Goal: Information Seeking & Learning: Understand process/instructions

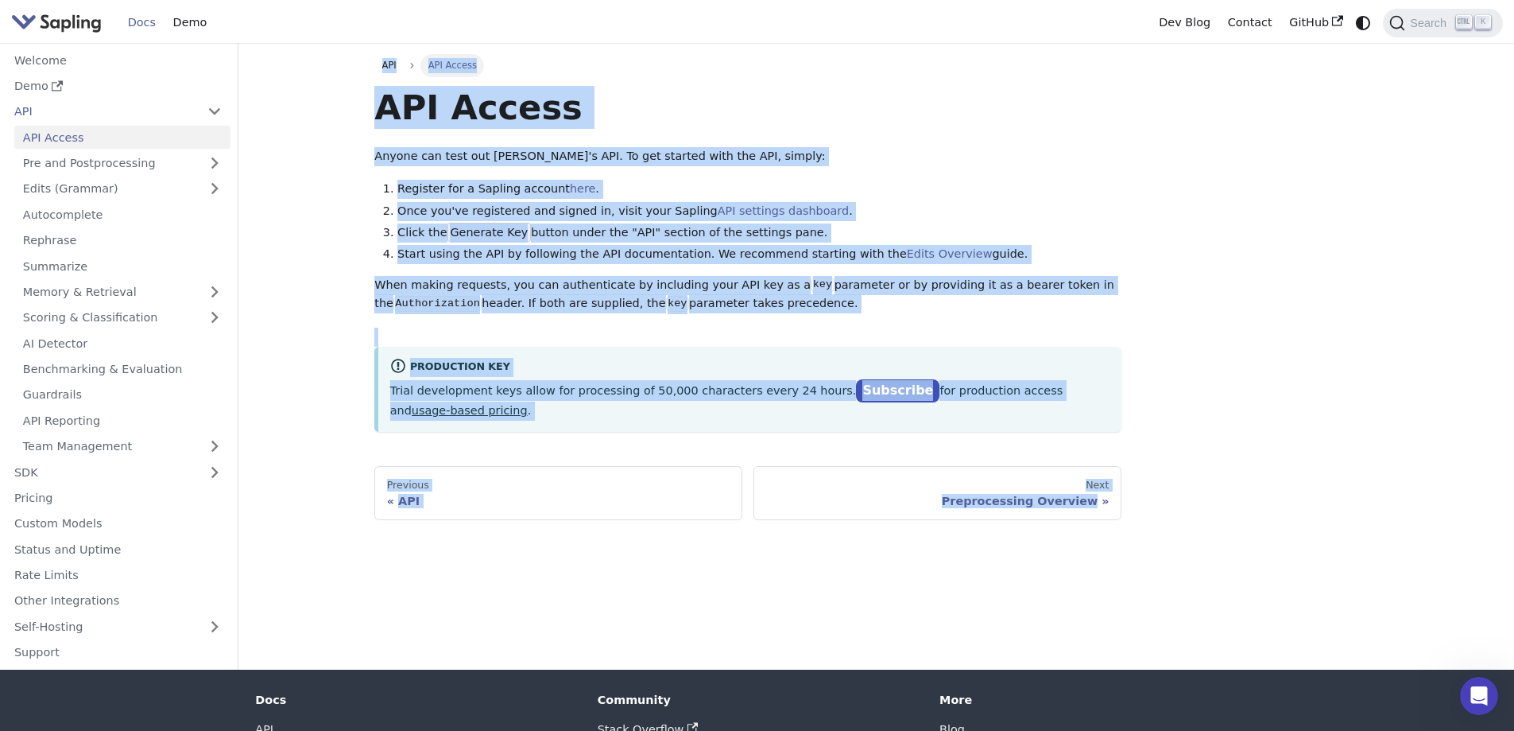
drag, startPoint x: 362, startPoint y: 69, endPoint x: 1180, endPoint y: 540, distance: 944.3
click at [1180, 541] on div "API API Access API Access Anyone can test out Sapling's API. To get started wit…" at bounding box center [876, 356] width 1049 height 626
click at [521, 242] on li "Click the Generate Key button under the "API" section of the settings pane." at bounding box center [759, 232] width 724 height 19
drag, startPoint x: 371, startPoint y: 76, endPoint x: 1174, endPoint y: 506, distance: 910.8
click at [1159, 498] on main "API API Access API Access Anyone can test out Sapling's API. To get started wit…" at bounding box center [876, 356] width 1276 height 626
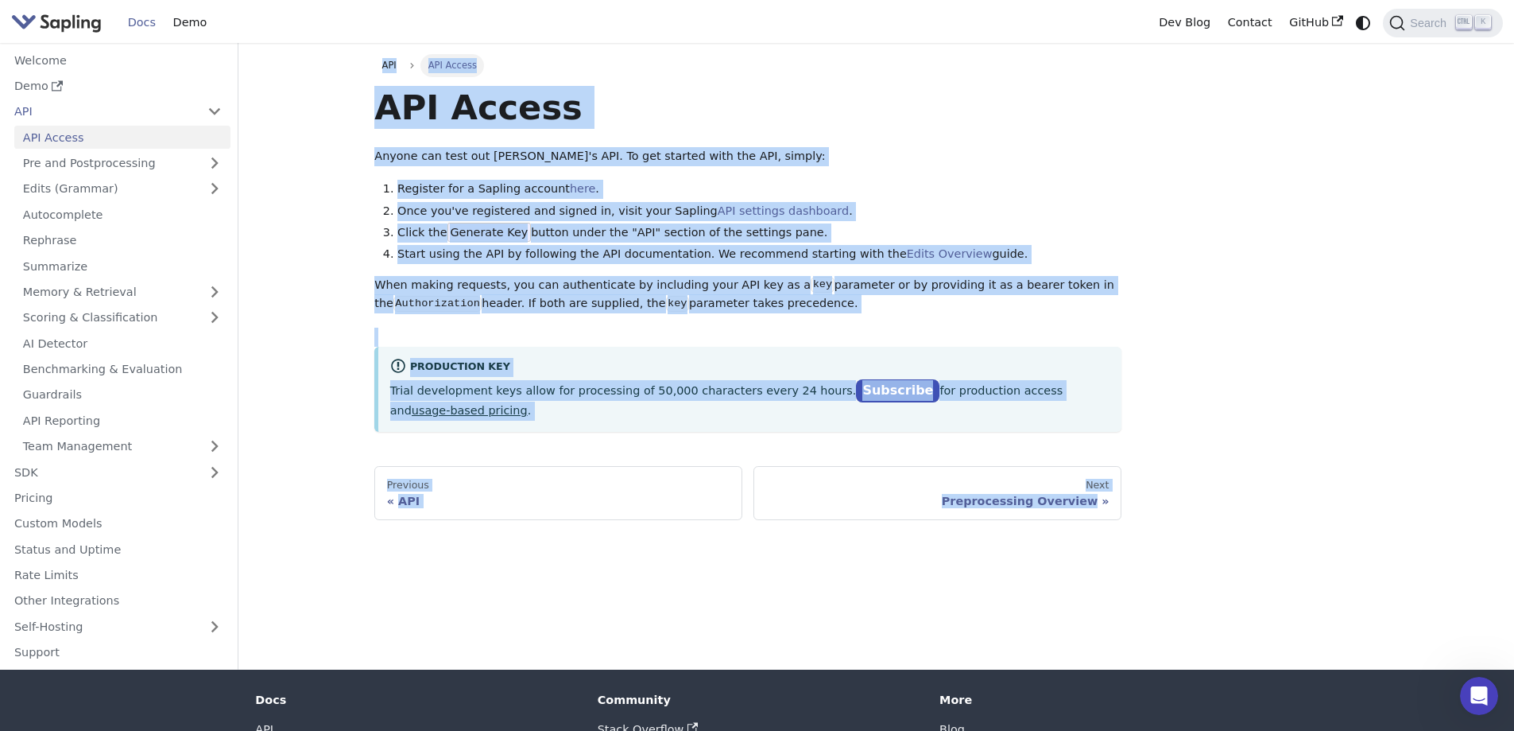
click at [1230, 519] on div "API API Access API Access Anyone can test out Sapling's API. To get started wit…" at bounding box center [876, 356] width 1049 height 626
drag, startPoint x: 1232, startPoint y: 519, endPoint x: 348, endPoint y: 66, distance: 993.3
click at [348, 66] on main "API API Access API Access Anyone can test out Sapling's API. To get started wit…" at bounding box center [876, 356] width 1276 height 626
click at [380, 138] on div "API Access Anyone can test out Sapling's API. To get started with the API, simp…" at bounding box center [747, 259] width 747 height 346
drag, startPoint x: 357, startPoint y: 48, endPoint x: 1300, endPoint y: 515, distance: 1051.9
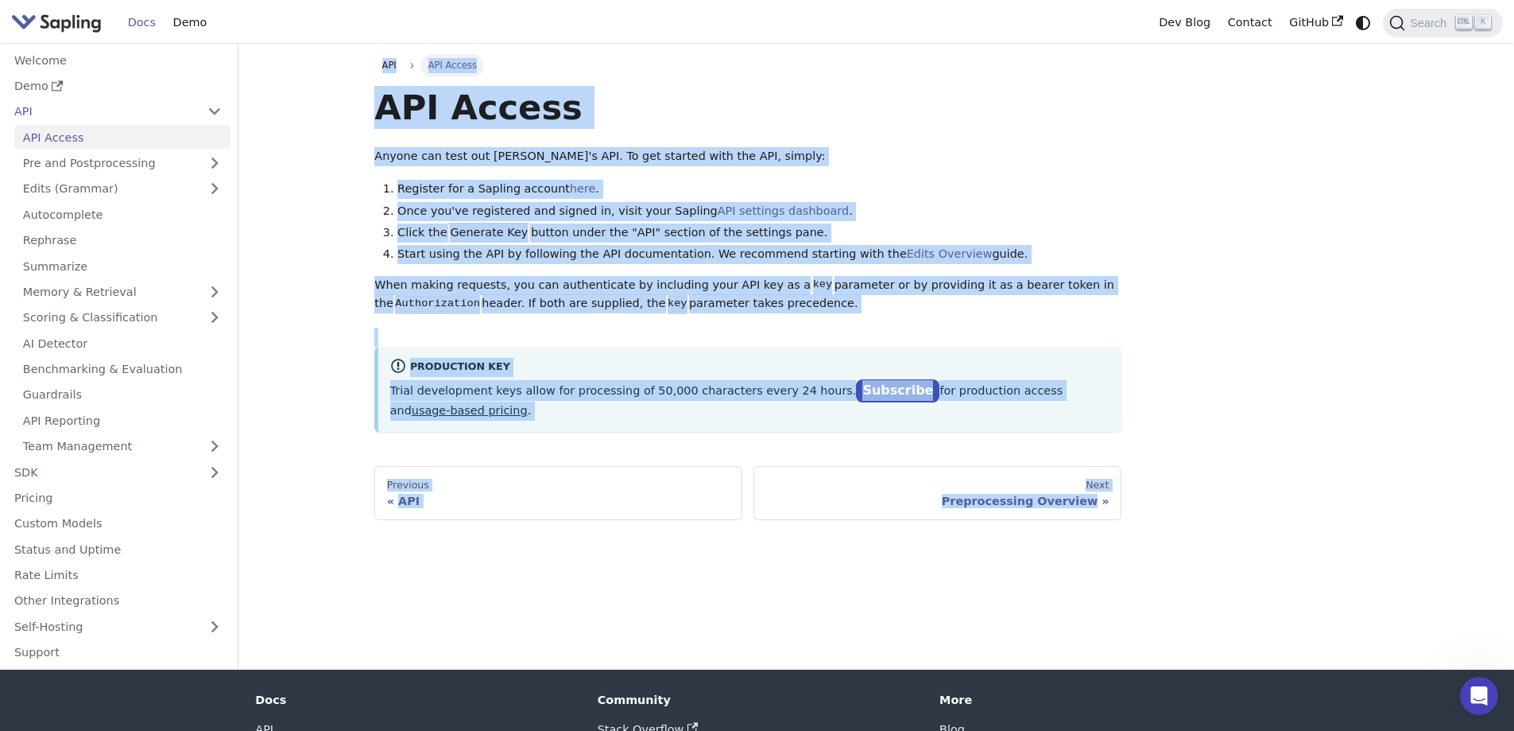
click at [1221, 525] on div "API API Access API Access Anyone can test out Sapling's API. To get started wit…" at bounding box center [876, 356] width 1049 height 626
click at [1344, 487] on div "API API Access API Access Anyone can test out Sapling's API. To get started wit…" at bounding box center [876, 287] width 1026 height 466
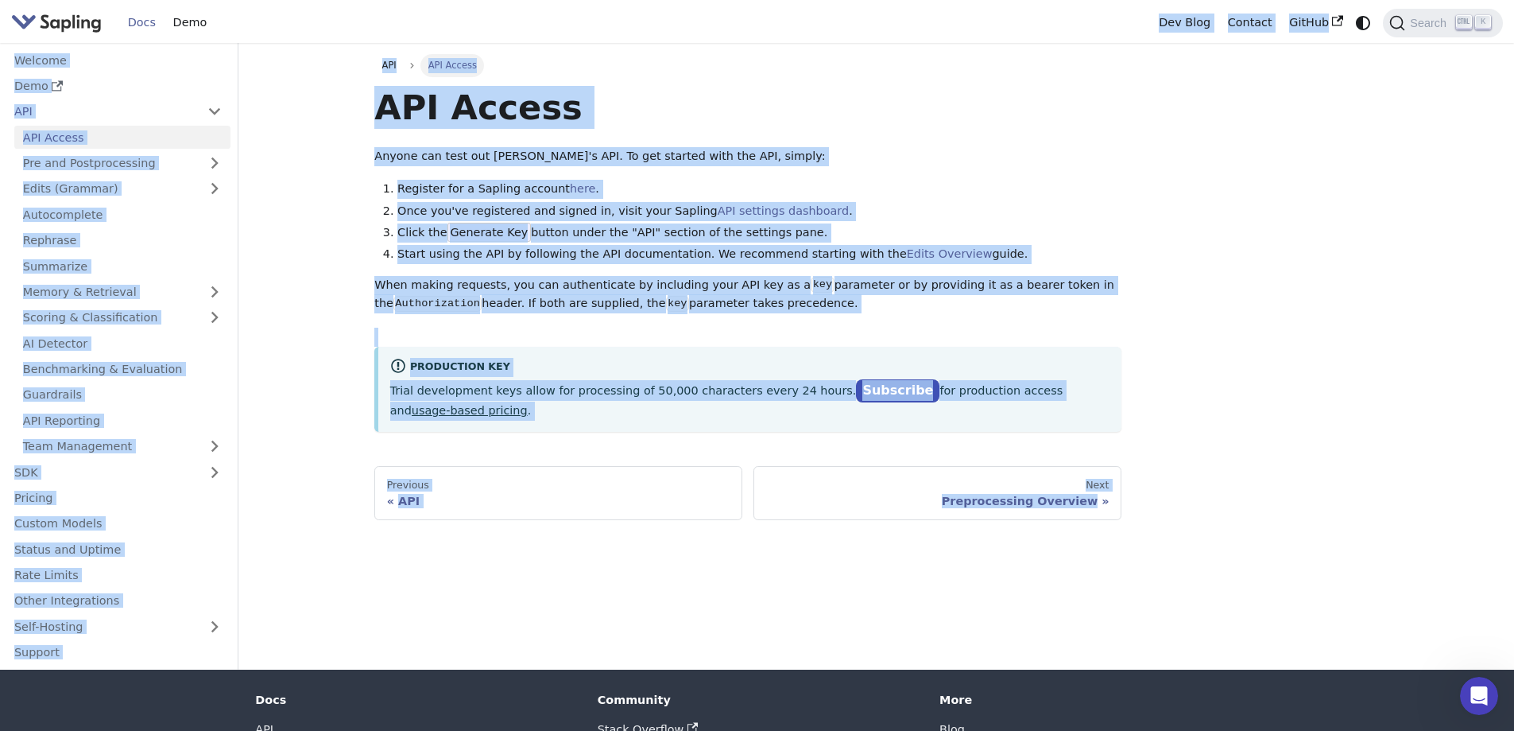
drag, startPoint x: 1099, startPoint y: 438, endPoint x: 289, endPoint y: 18, distance: 913.0
click at [289, 18] on div "Skip to main content Docs Demo Dev Blog Contact GitHub Search K Welcome Demo AP…" at bounding box center [757, 419] width 1514 height 839
click at [523, 185] on li "Register for a Sapling account here ." at bounding box center [759, 189] width 724 height 19
drag, startPoint x: 347, startPoint y: 8, endPoint x: 1351, endPoint y: 585, distance: 1158.7
click at [1332, 596] on div "Skip to main content Docs Demo Dev Blog Contact GitHub Search K Welcome Demo AP…" at bounding box center [757, 419] width 1514 height 839
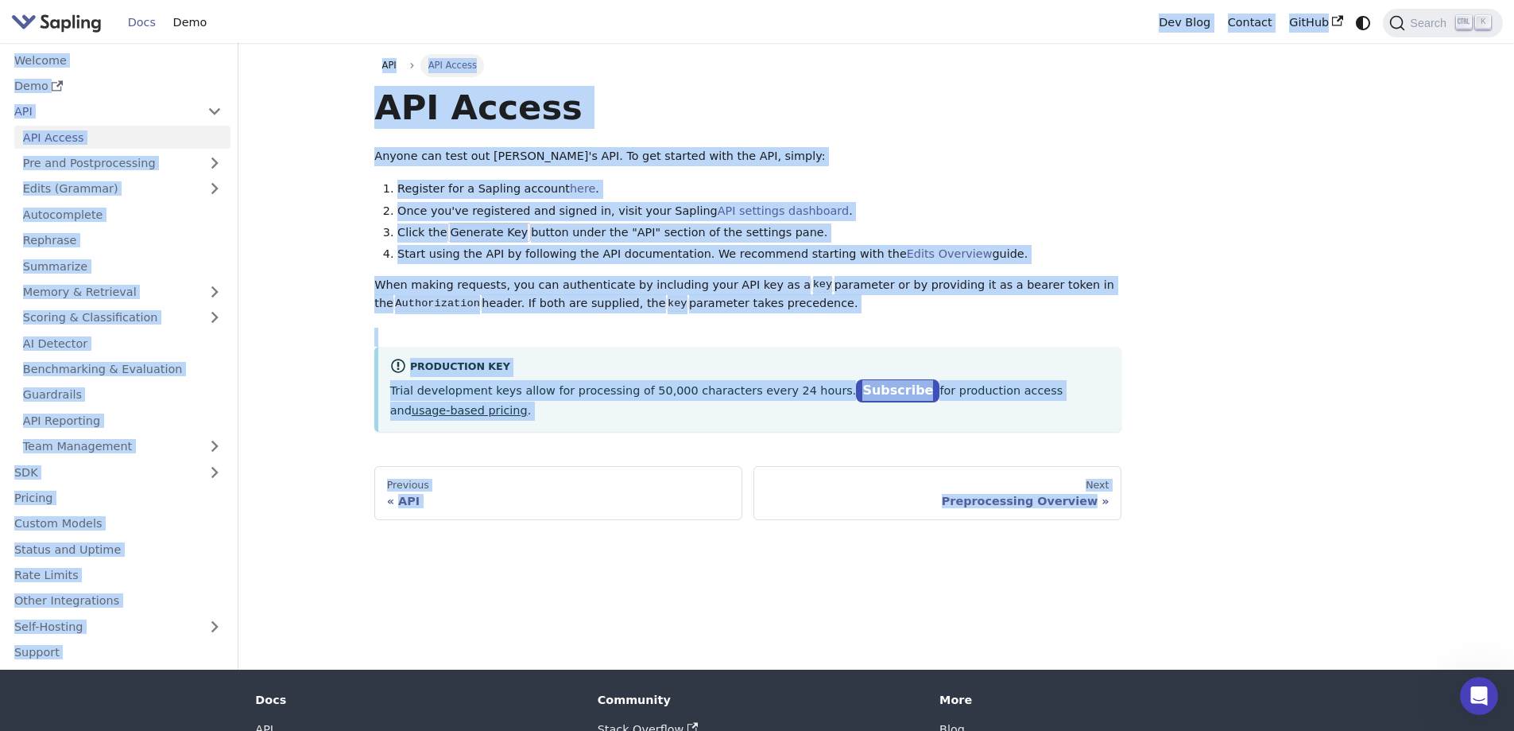
click at [1409, 553] on main "API API Access API Access Anyone can test out Sapling's API. To get started wit…" at bounding box center [876, 356] width 1276 height 626
drag, startPoint x: 1122, startPoint y: 475, endPoint x: 308, endPoint y: 40, distance: 922.8
click at [307, 41] on div "Skip to main content Docs Demo Dev Blog Contact GitHub Search K Welcome Demo AP…" at bounding box center [757, 419] width 1514 height 839
click at [335, 95] on main "API API Access API Access Anyone can test out Sapling's API. To get started wit…" at bounding box center [876, 356] width 1276 height 626
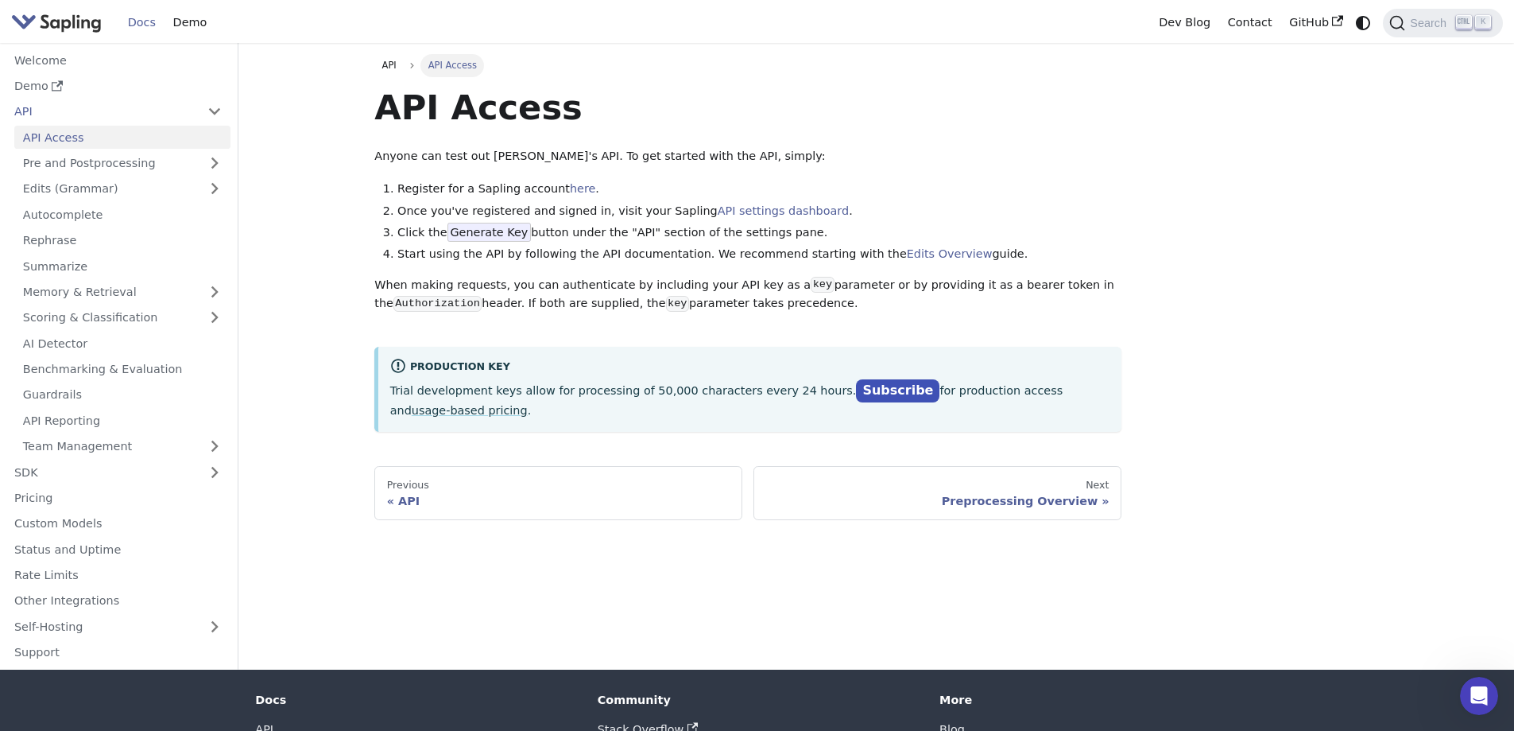
click at [1139, 271] on div "API API Access API Access Anyone can test out Sapling's API. To get started wit…" at bounding box center [876, 287] width 1026 height 466
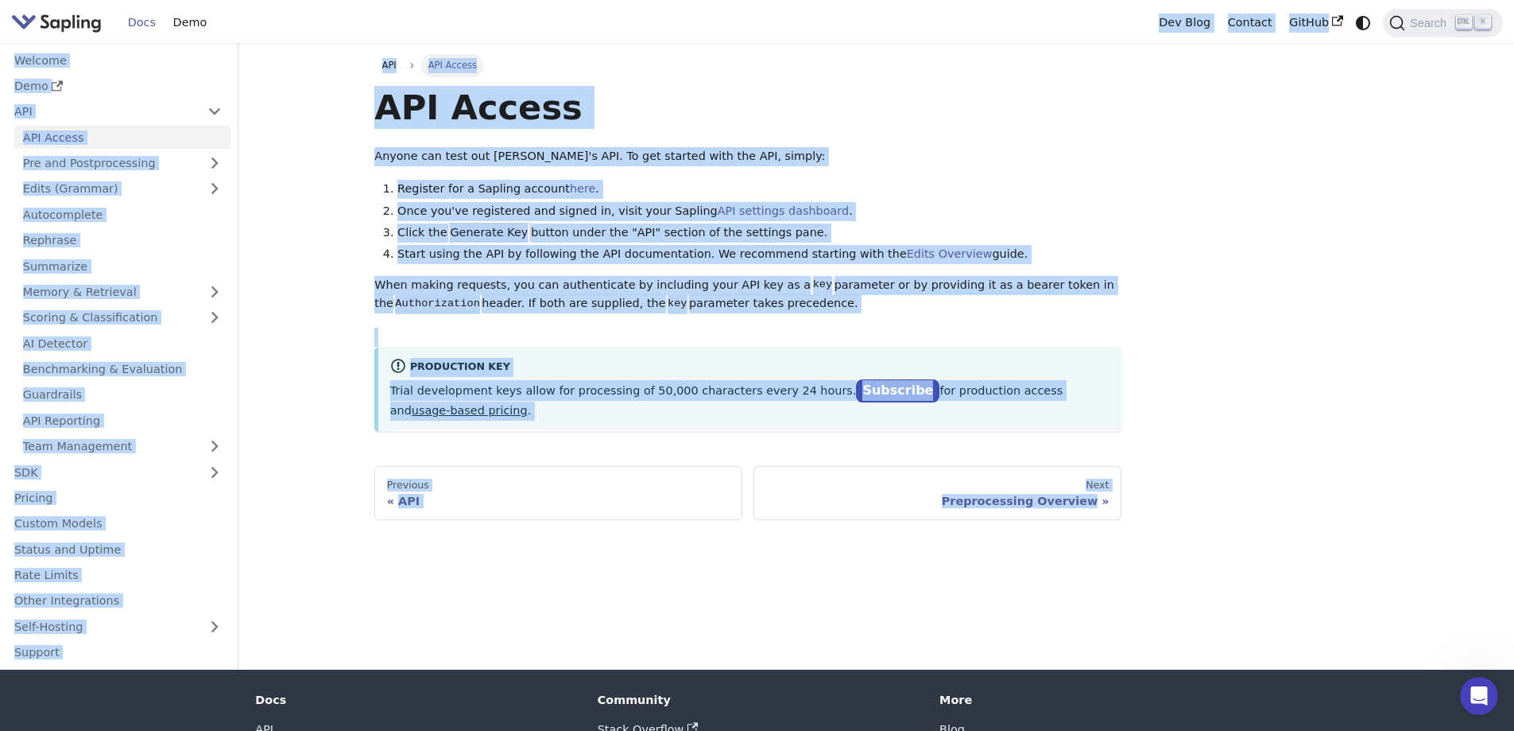
drag, startPoint x: 324, startPoint y: 23, endPoint x: 1312, endPoint y: 455, distance: 1078.9
click at [1298, 523] on div "Skip to main content Docs Demo Dev Blog Contact GitHub Search K Welcome Demo AP…" at bounding box center [757, 419] width 1514 height 839
drag, startPoint x: 1327, startPoint y: 417, endPoint x: 1321, endPoint y: 439, distance: 22.4
click at [1327, 417] on div "API API Access API Access Anyone can test out Sapling's API. To get started wit…" at bounding box center [876, 287] width 1026 height 466
drag, startPoint x: 1308, startPoint y: 527, endPoint x: 341, endPoint y: -23, distance: 1112.1
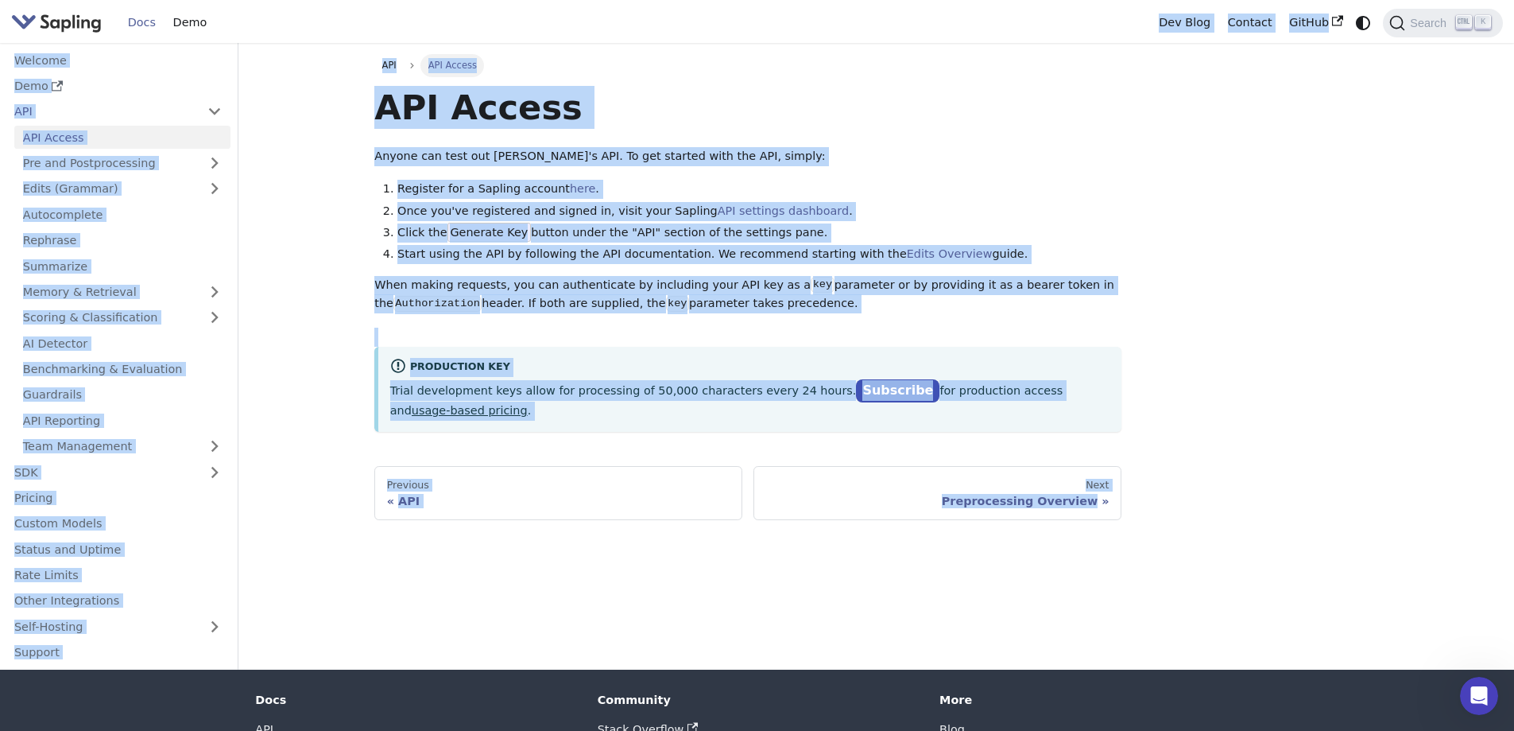
click at [341, 0] on html "Skip to main content Docs Demo Dev Blog Contact GitHub Search K Welcome Demo AP…" at bounding box center [757, 365] width 1514 height 731
click at [309, 53] on main "API API Access API Access Anyone can test out Sapling's API. To get started wit…" at bounding box center [876, 356] width 1276 height 626
drag, startPoint x: 453, startPoint y: 112, endPoint x: 1362, endPoint y: 535, distance: 1002.2
click at [1362, 535] on div "Skip to main content Docs Demo Dev Blog Contact GitHub Search K Welcome Demo AP…" at bounding box center [757, 419] width 1514 height 839
drag, startPoint x: 362, startPoint y: 109, endPoint x: 358, endPoint y: 89, distance: 20.4
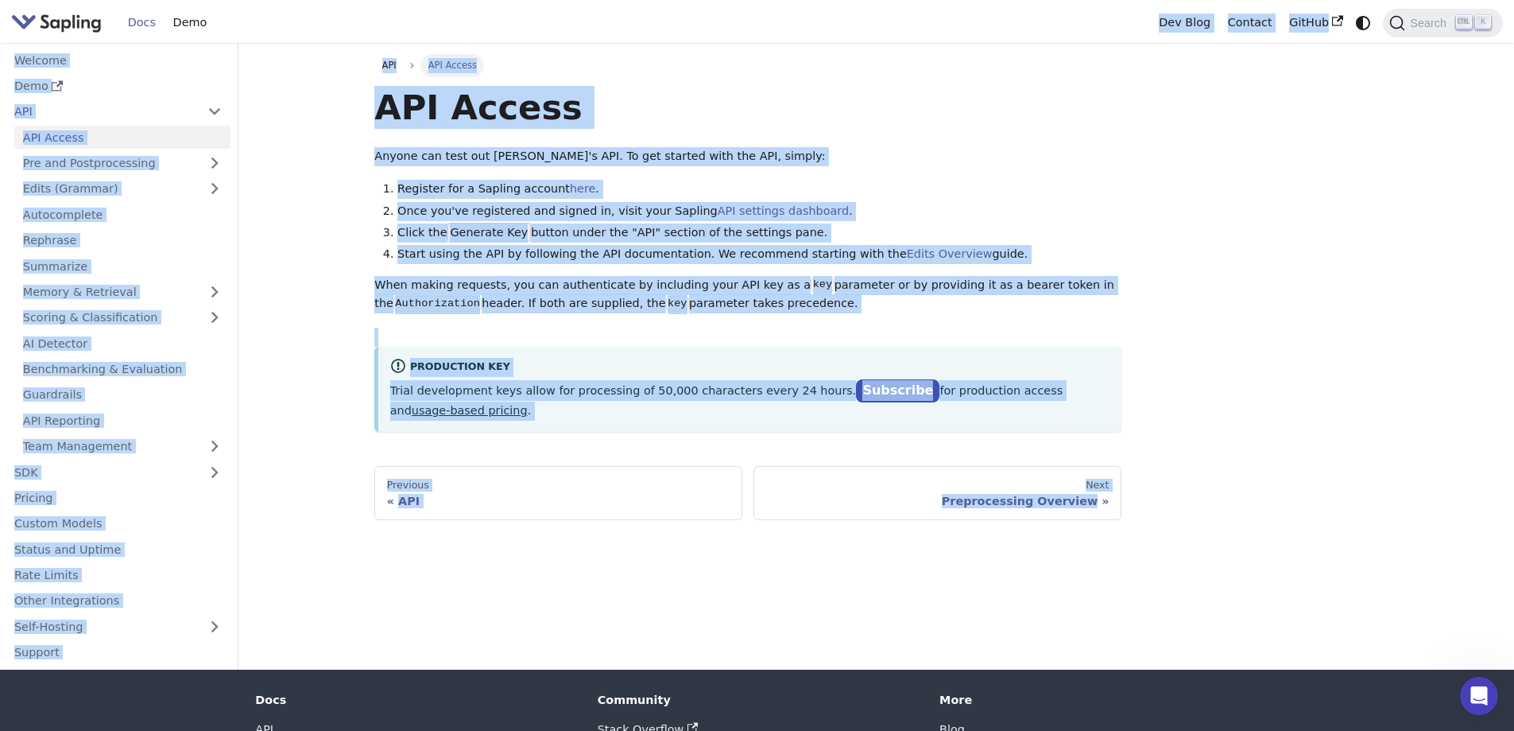
click at [363, 109] on div "API API Access API Access Anyone can test out Sapling's API. To get started wit…" at bounding box center [747, 287] width 769 height 466
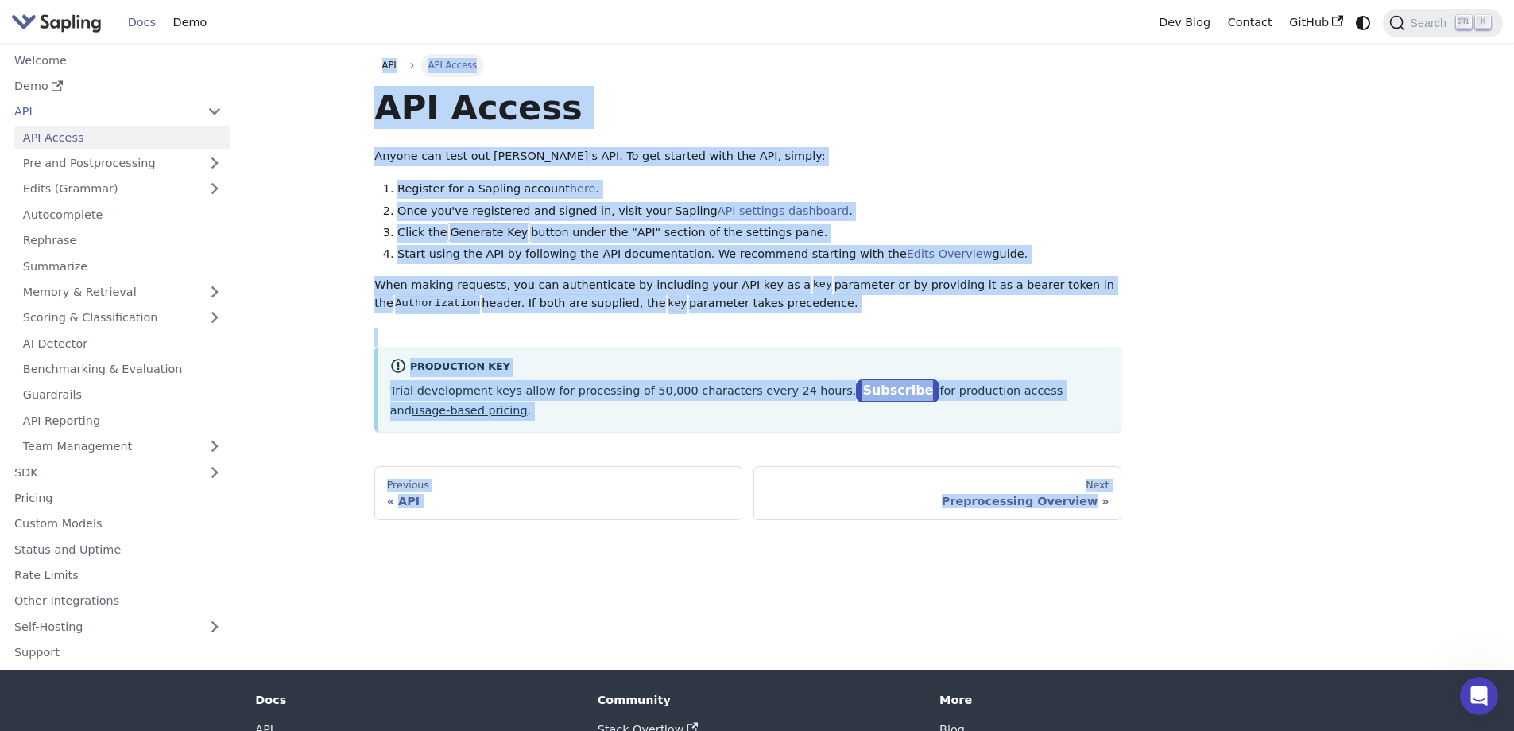
drag, startPoint x: 374, startPoint y: 60, endPoint x: 1234, endPoint y: 553, distance: 991.0
click at [1234, 553] on div "API API Access API Access Anyone can test out Sapling's API. To get started wit…" at bounding box center [876, 356] width 1049 height 626
click at [1270, 520] on div "API API Access API Access Anyone can test out Sapling's API. To get started wit…" at bounding box center [876, 356] width 1049 height 626
drag, startPoint x: 450, startPoint y: 88, endPoint x: 1110, endPoint y: 281, distance: 687.2
click at [1176, 420] on div "API API Access API Access Anyone can test out Sapling's API. To get started wit…" at bounding box center [876, 356] width 1049 height 626
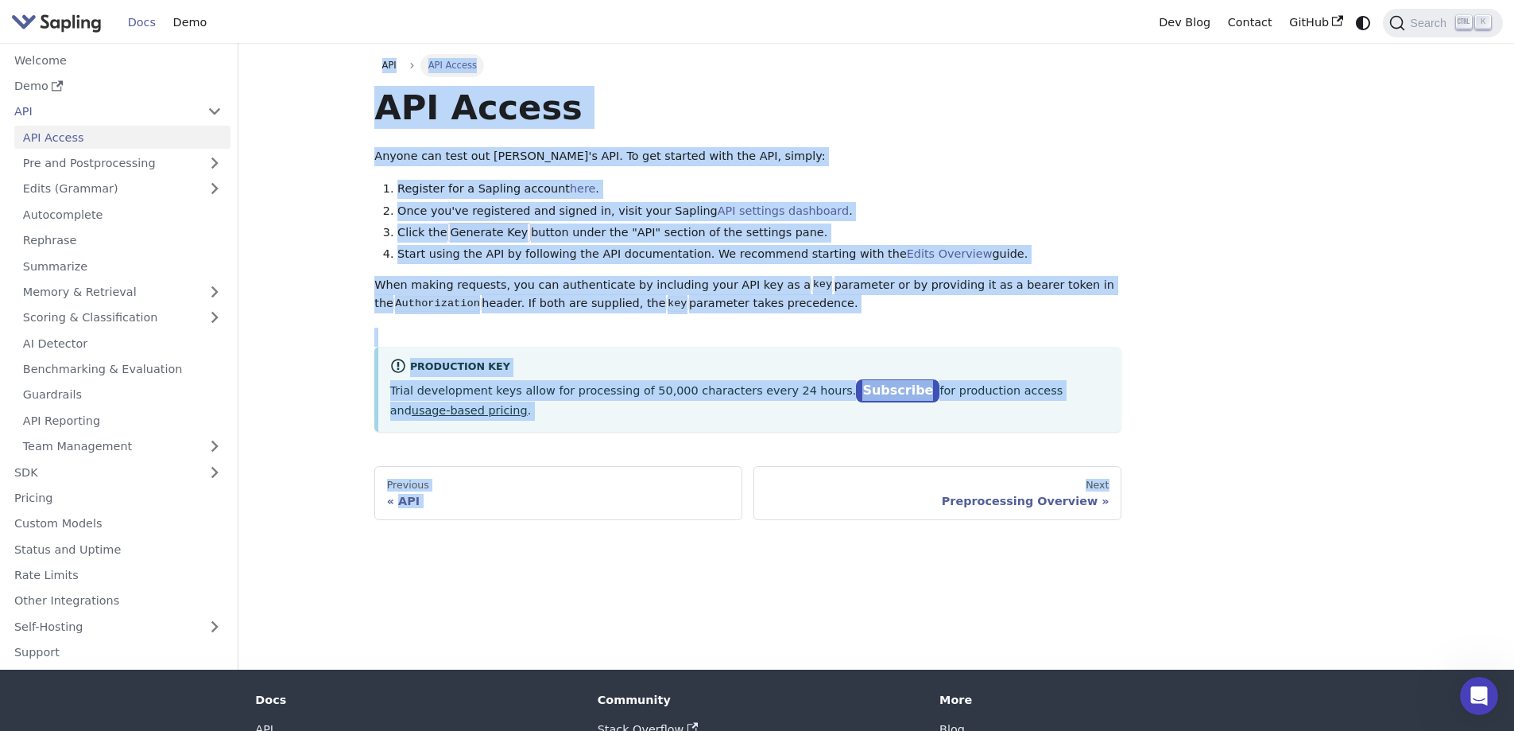
drag, startPoint x: 1025, startPoint y: 127, endPoint x: 974, endPoint y: 125, distance: 51.7
click at [1025, 127] on h1 "API Access" at bounding box center [747, 107] width 747 height 43
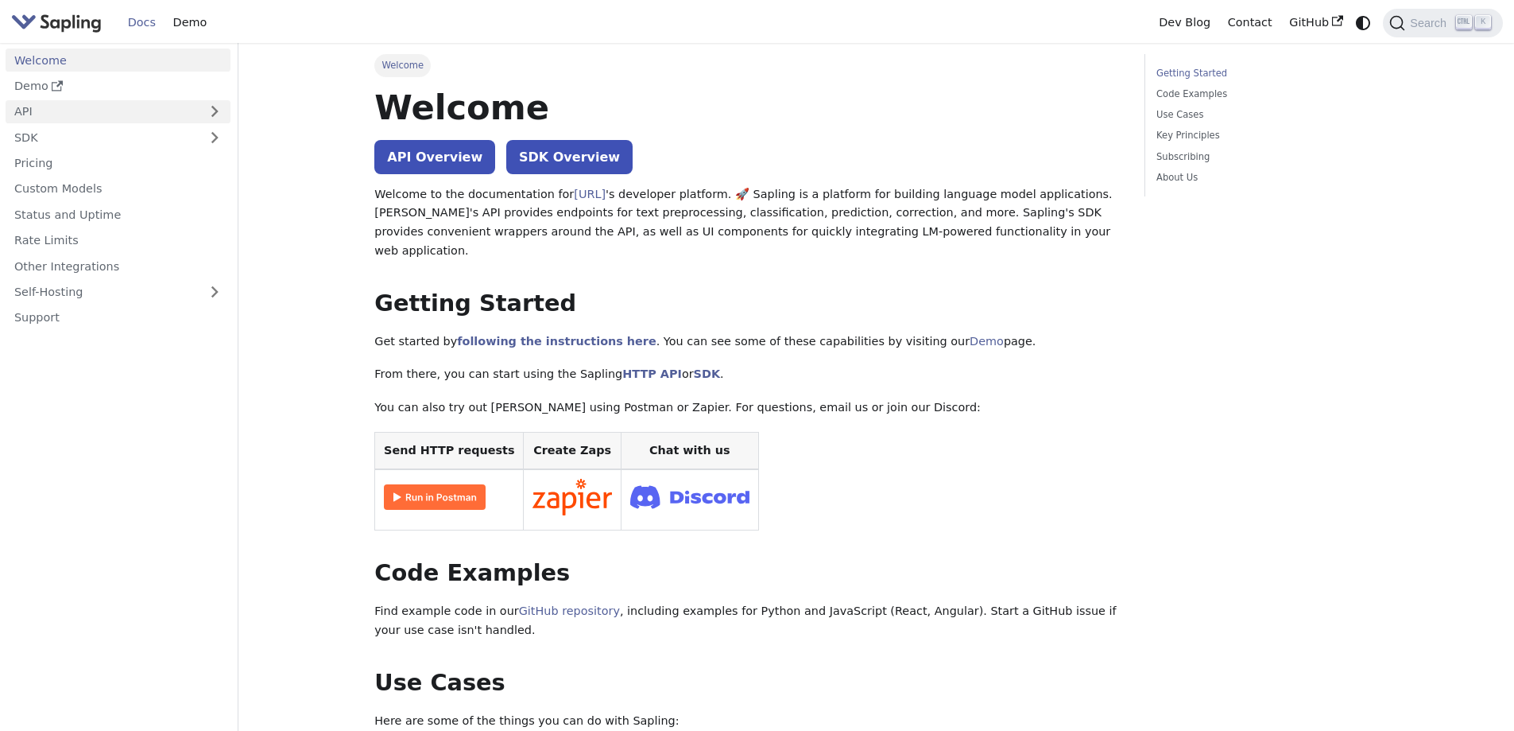
drag, startPoint x: 48, startPoint y: 122, endPoint x: 52, endPoint y: 114, distance: 8.9
click at [49, 122] on link "API" at bounding box center [102, 111] width 193 height 23
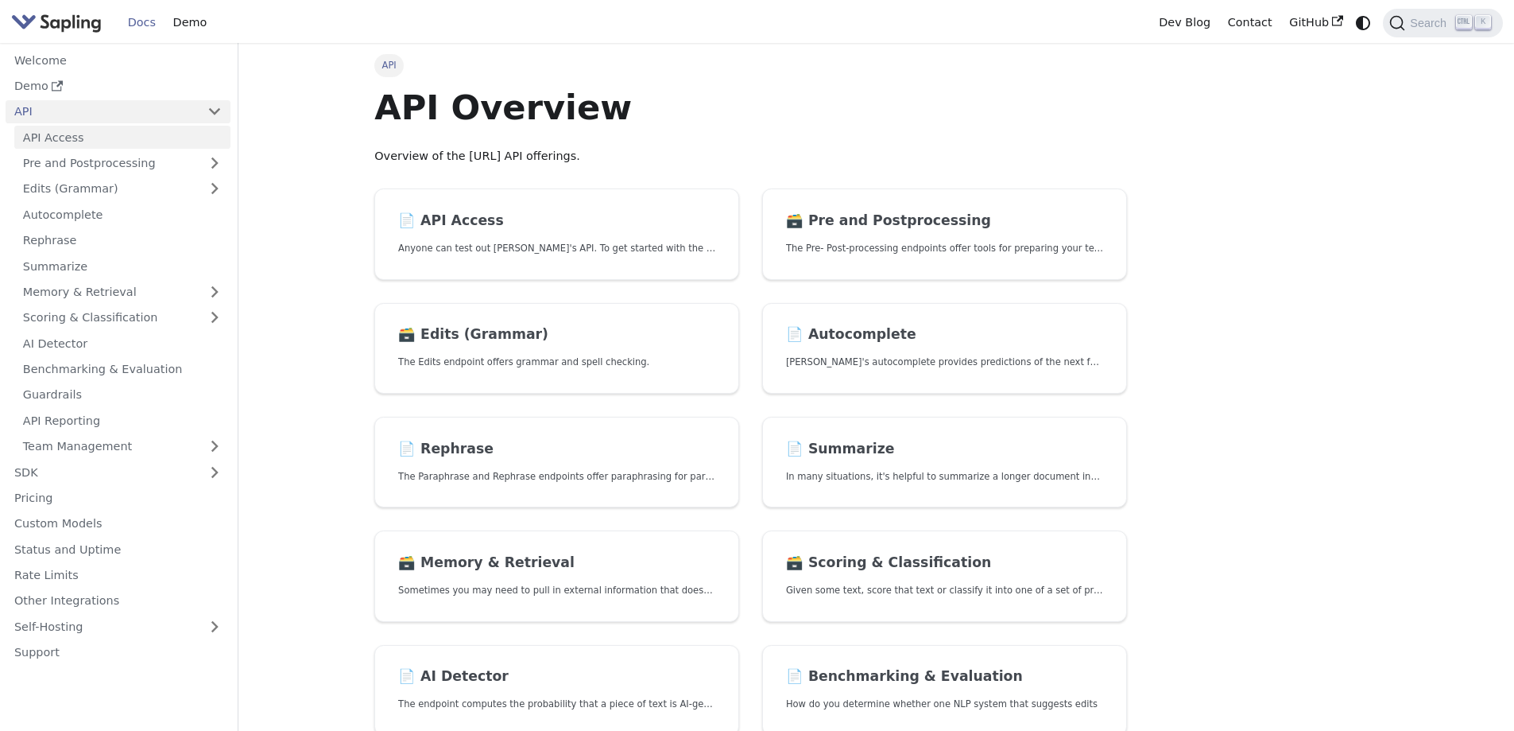
click at [64, 131] on link "API Access" at bounding box center [122, 137] width 216 height 23
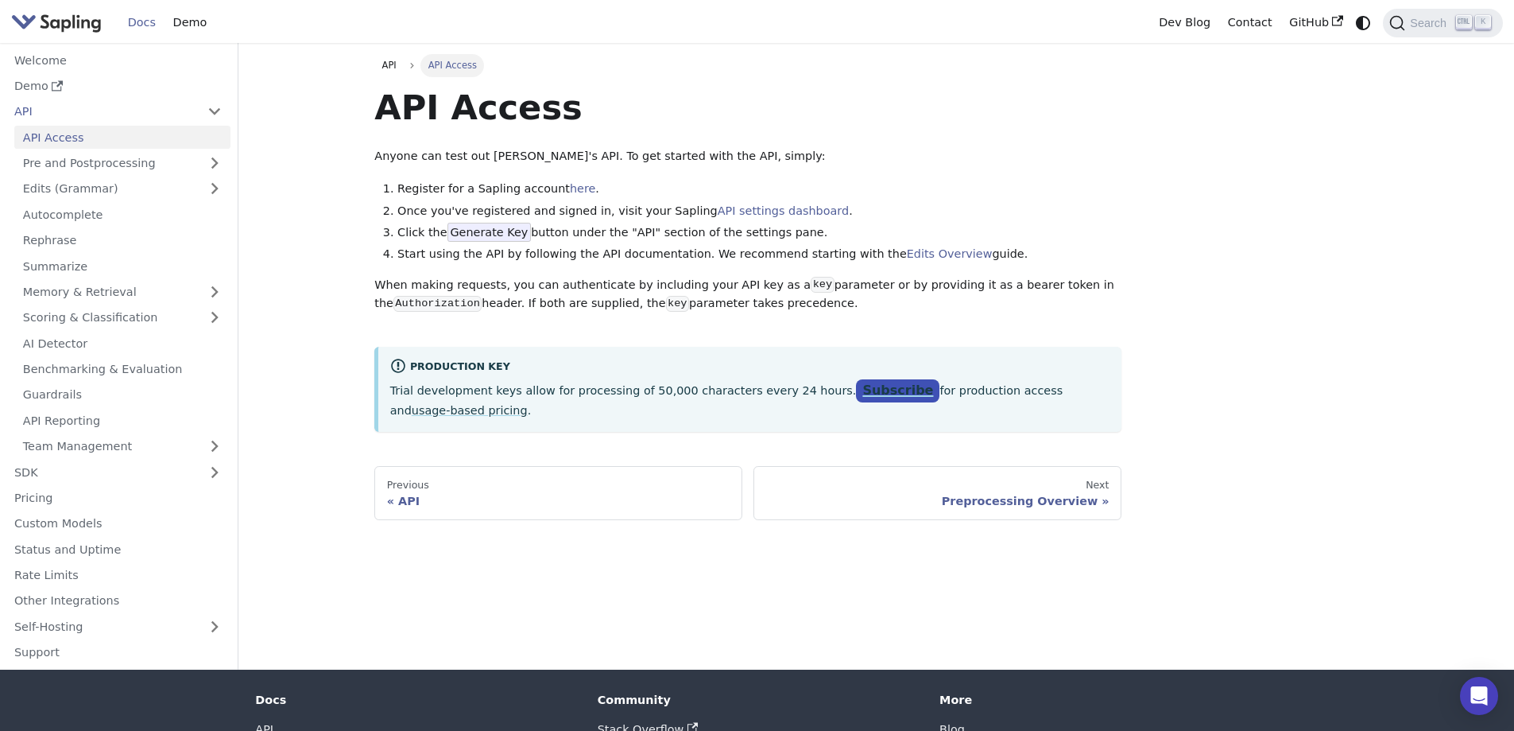
click at [856, 397] on link "Subscribe" at bounding box center [897, 390] width 83 height 23
click at [725, 207] on link "API settings dashboard" at bounding box center [783, 210] width 131 height 13
